Goal: Information Seeking & Learning: Find specific fact

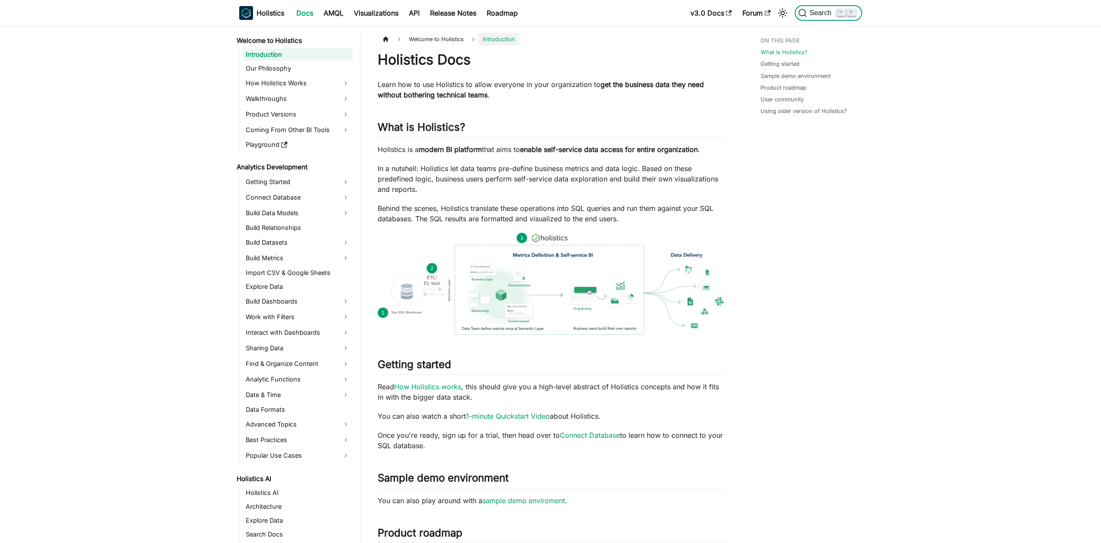
click at [825, 9] on span "Search" at bounding box center [822, 13] width 30 height 8
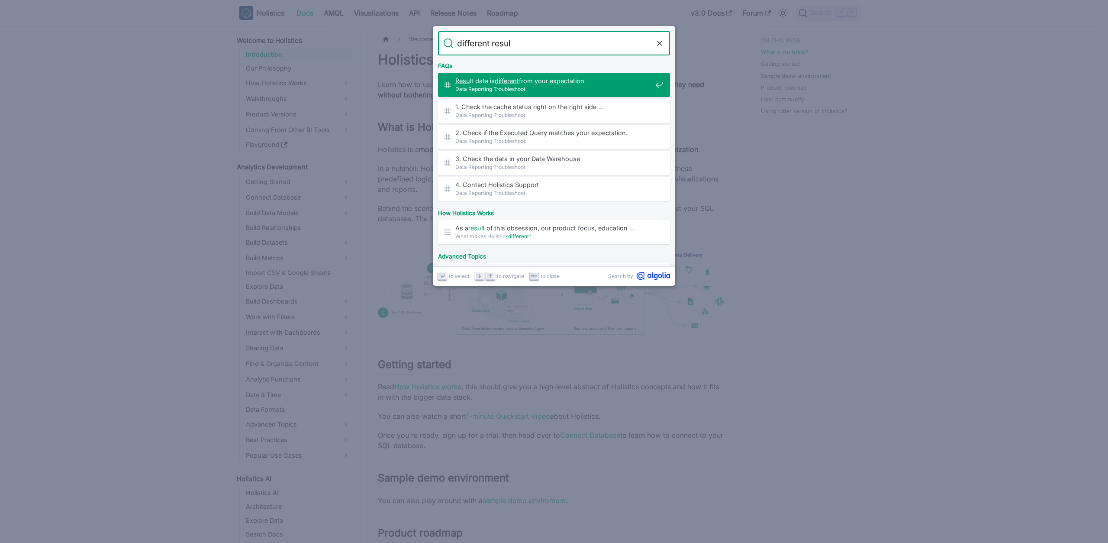
type input "different result"
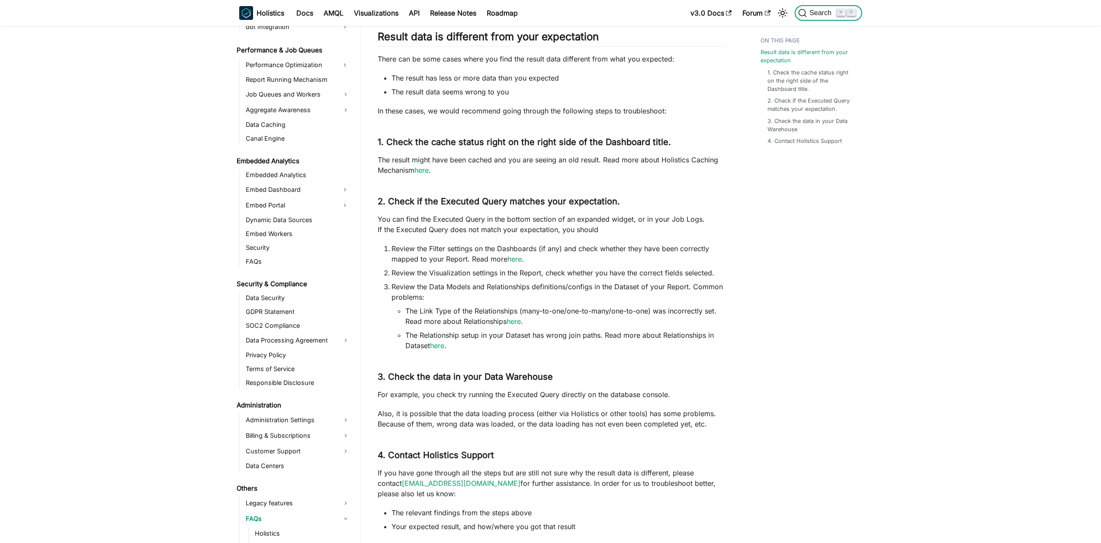
scroll to position [57, 0]
drag, startPoint x: 479, startPoint y: 87, endPoint x: 459, endPoint y: 69, distance: 27.6
click at [479, 87] on ul "The result has less or more data than you expected The result data seems wrong …" at bounding box center [552, 86] width 348 height 24
drag, startPoint x: 409, startPoint y: 60, endPoint x: 643, endPoint y: 69, distance: 234.2
click at [643, 69] on div "Data Reporting Troubleshoot Result data is different from your expectation ​ Th…" at bounding box center [552, 263] width 348 height 539
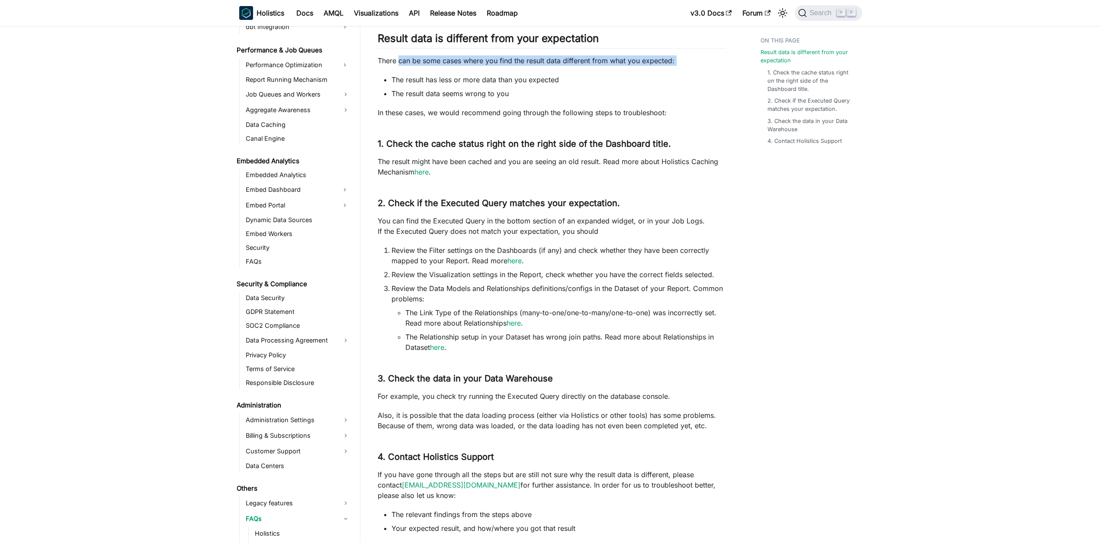
click at [643, 68] on div "Data Reporting Troubleshoot Result data is different from your expectation ​ Th…" at bounding box center [552, 263] width 348 height 539
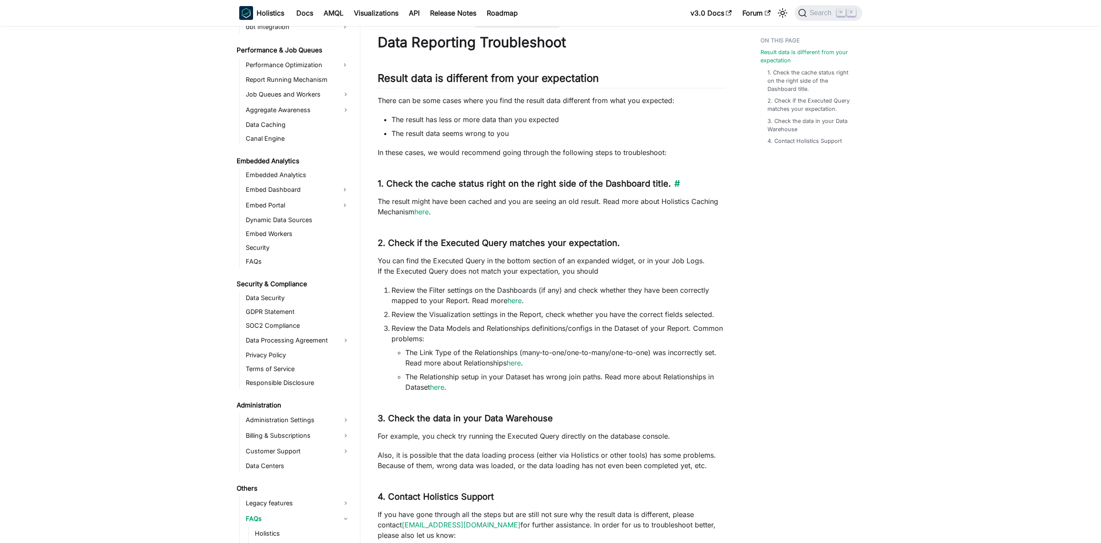
scroll to position [0, 0]
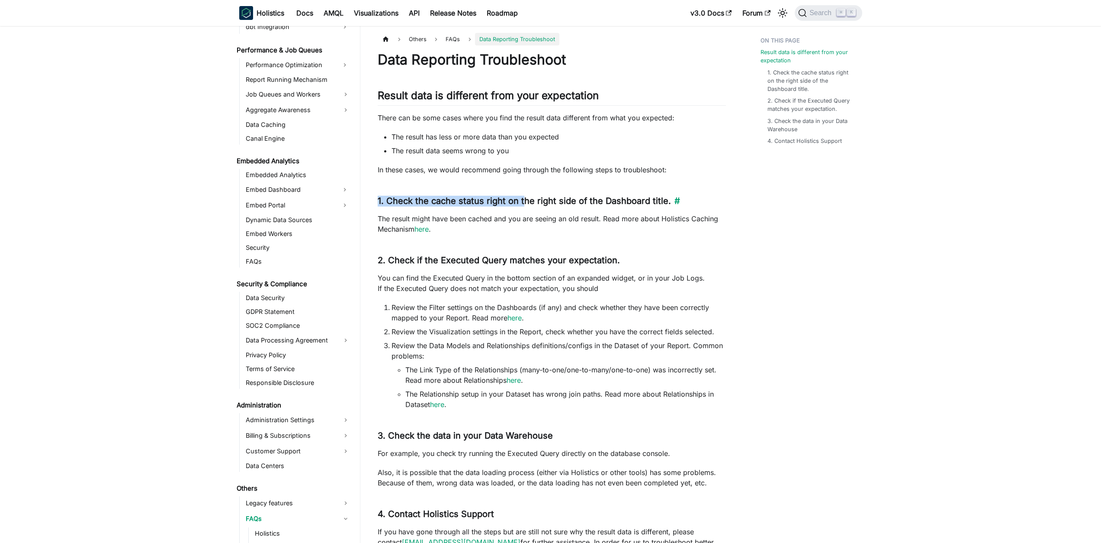
click at [523, 195] on div "Data Reporting Troubleshoot Result data is different from your expectation ​ Th…" at bounding box center [552, 320] width 348 height 539
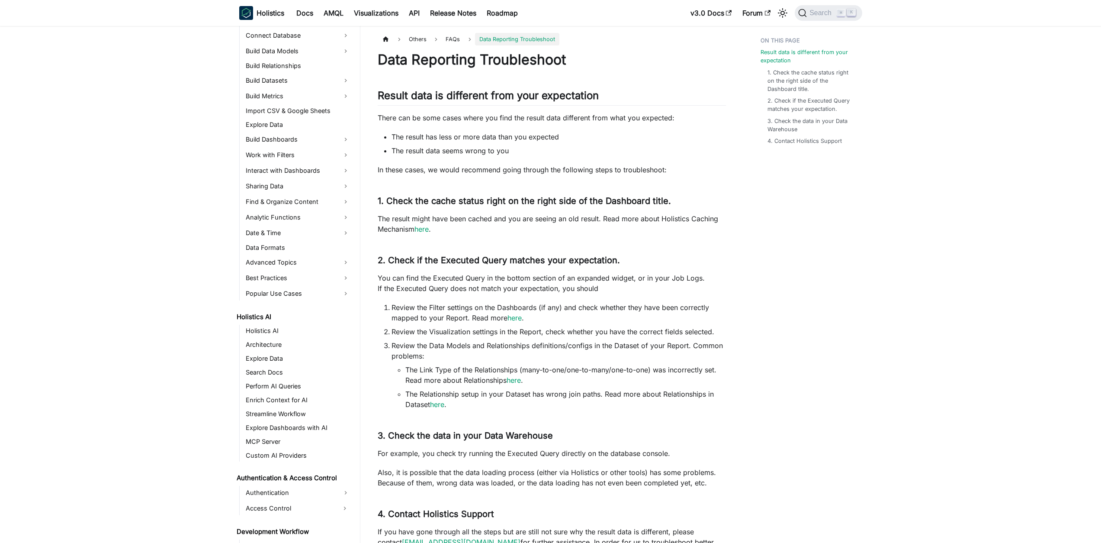
click at [515, 194] on div "Data Reporting Troubleshoot Result data is different from your expectation ​ Th…" at bounding box center [552, 320] width 348 height 539
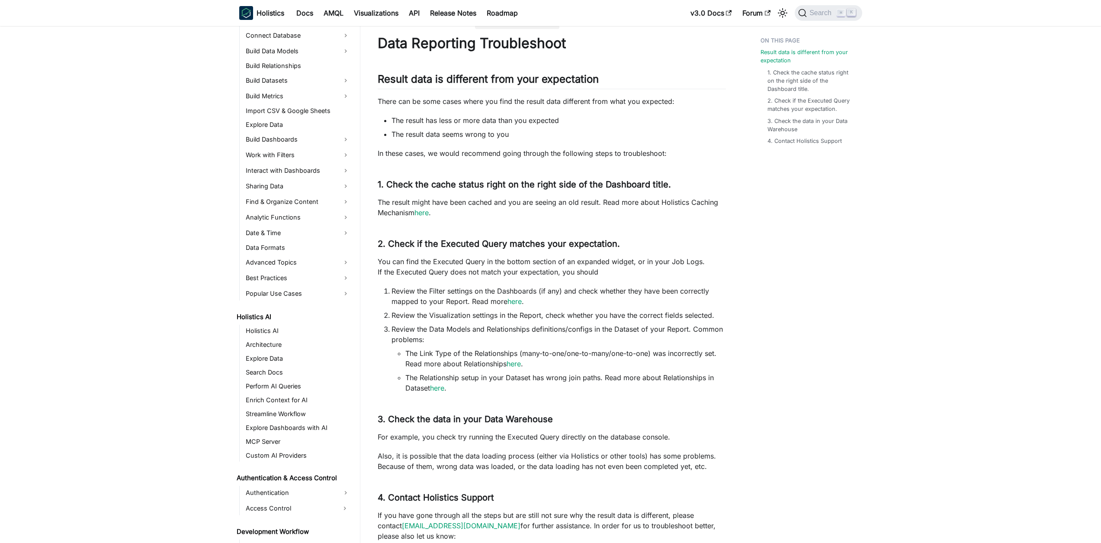
scroll to position [17, 0]
click at [500, 203] on p "The result might have been cached and you are seeing an old result. Read more a…" at bounding box center [552, 206] width 348 height 21
click at [523, 130] on li "The result data seems wrong to you" at bounding box center [559, 134] width 334 height 10
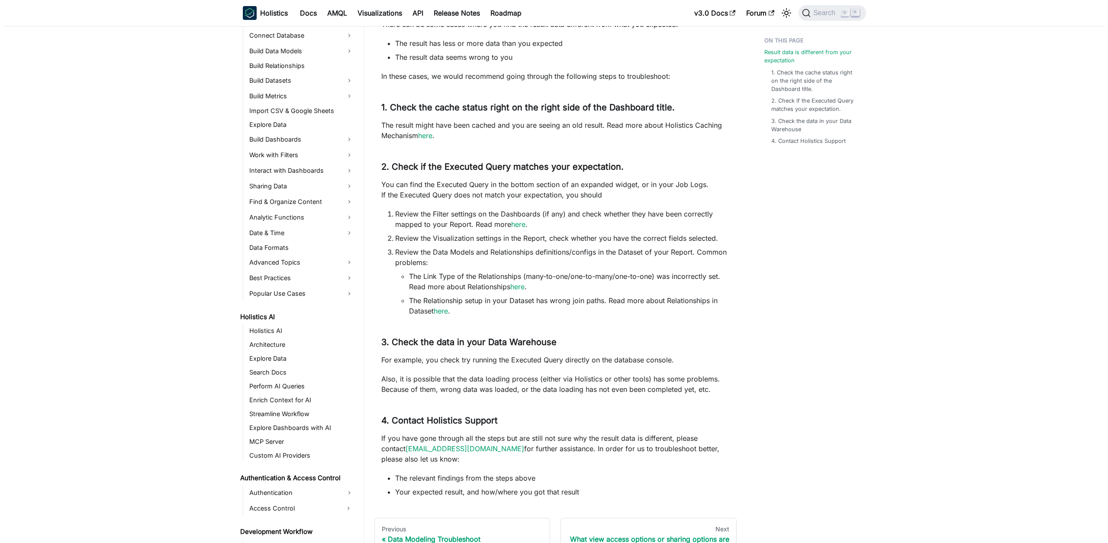
scroll to position [101, 0]
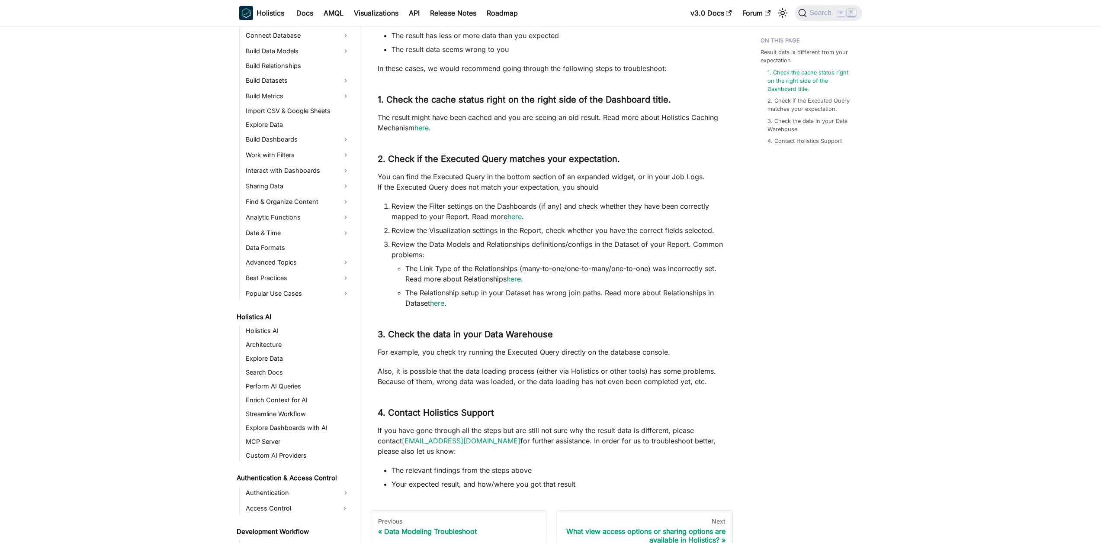
click at [790, 16] on div "Search ⌘ K" at bounding box center [826, 12] width 72 height 19
click at [820, 13] on span "Search" at bounding box center [822, 13] width 30 height 8
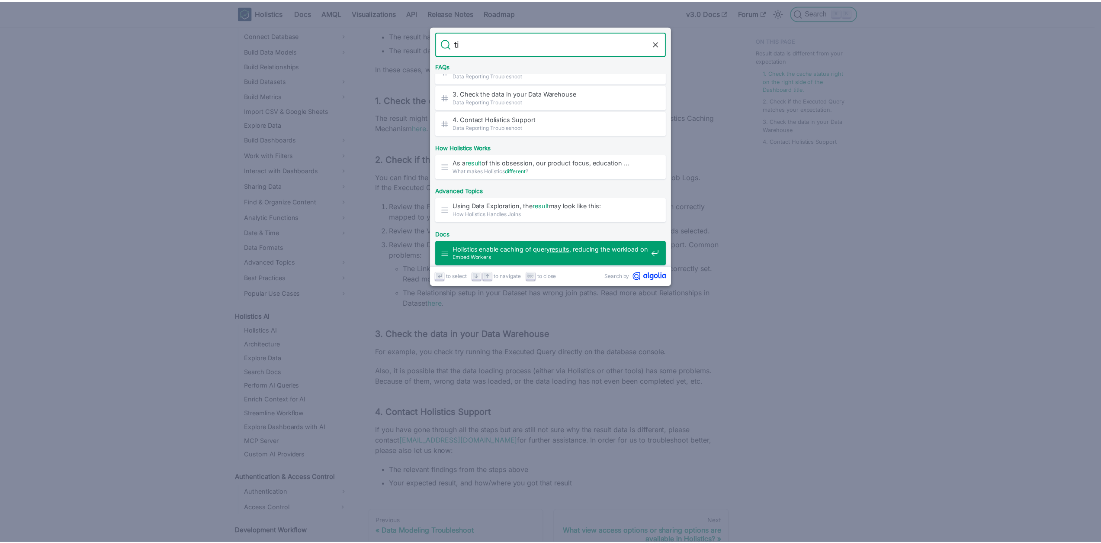
scroll to position [0, 0]
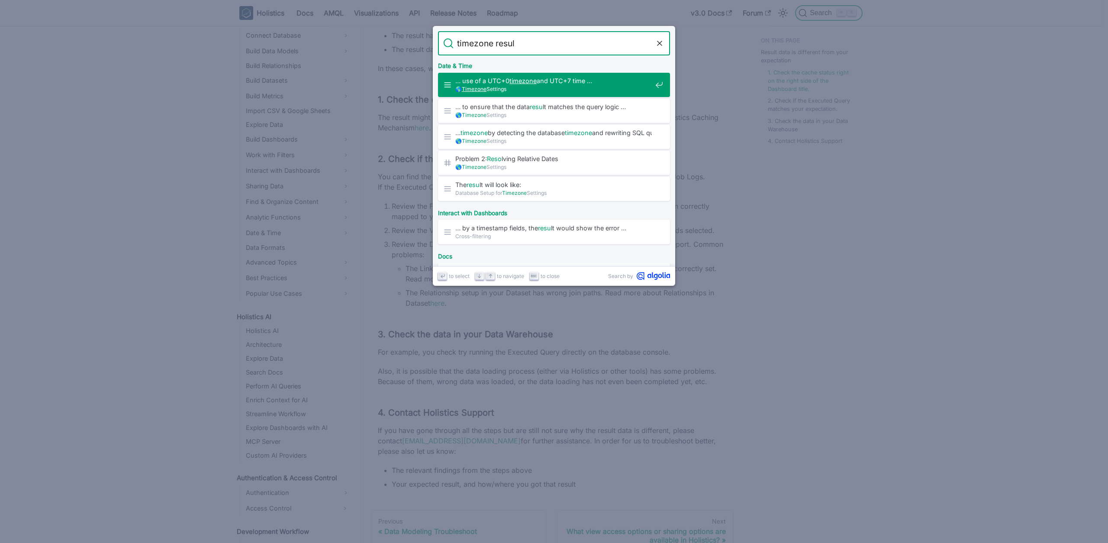
type input "timezone result"
